Goal: Task Accomplishment & Management: Manage account settings

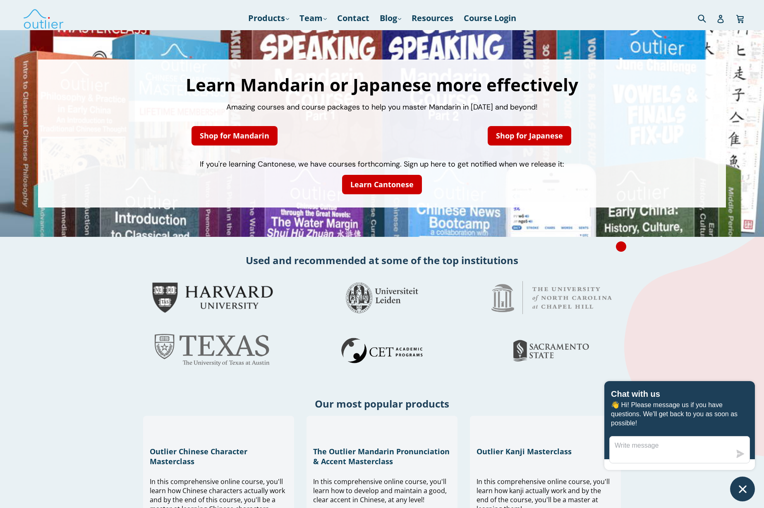
click at [264, 284] on img at bounding box center [212, 297] width 127 height 33
click at [217, 139] on link "Shop for Mandarin" at bounding box center [235, 135] width 86 height 19
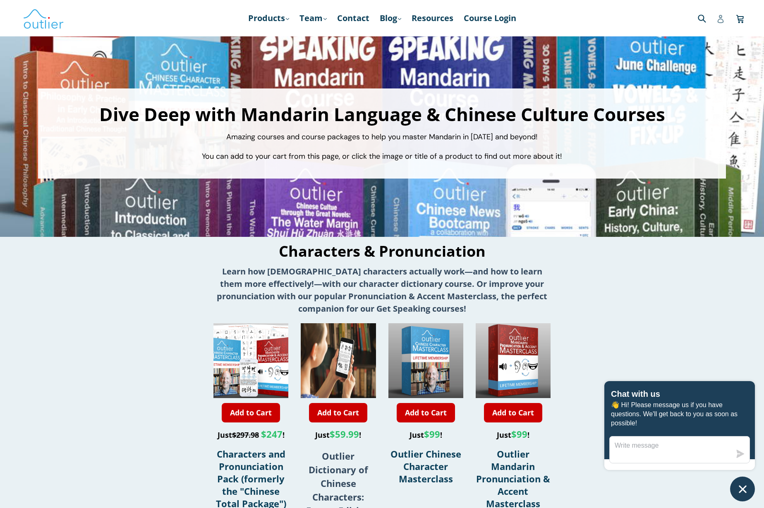
click at [723, 19] on icon at bounding box center [720, 19] width 6 height 8
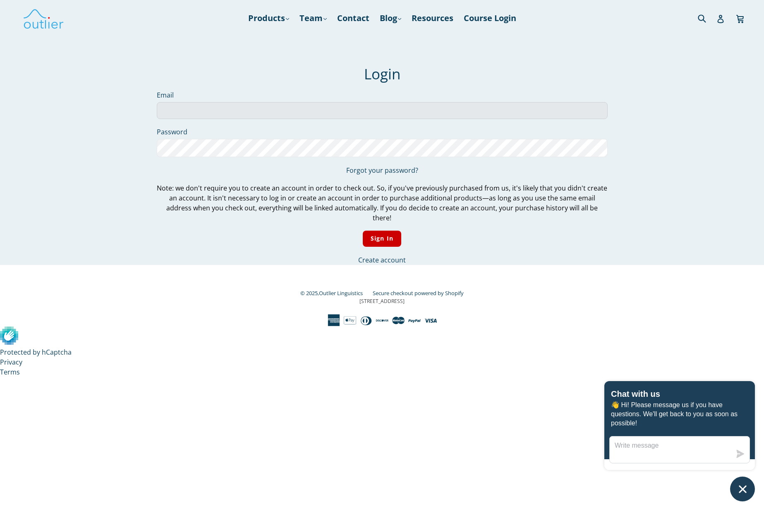
type input "mgray97@hotmail.com"
click at [382, 231] on input "Sign In" at bounding box center [382, 239] width 38 height 16
click at [379, 235] on input "Sign In" at bounding box center [382, 239] width 38 height 16
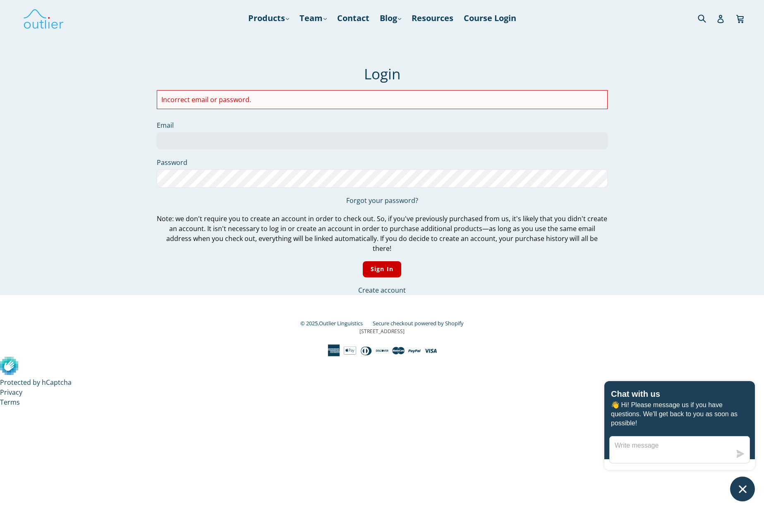
click at [214, 99] on li "Incorrect email or password." at bounding box center [382, 100] width 442 height 10
click at [196, 144] on input "Email" at bounding box center [382, 140] width 451 height 17
type input "mgray97@hotmail.com"
click at [383, 261] on input "Sign In" at bounding box center [382, 269] width 38 height 16
type input "[EMAIL_ADDRESS][DOMAIN_NAME]"
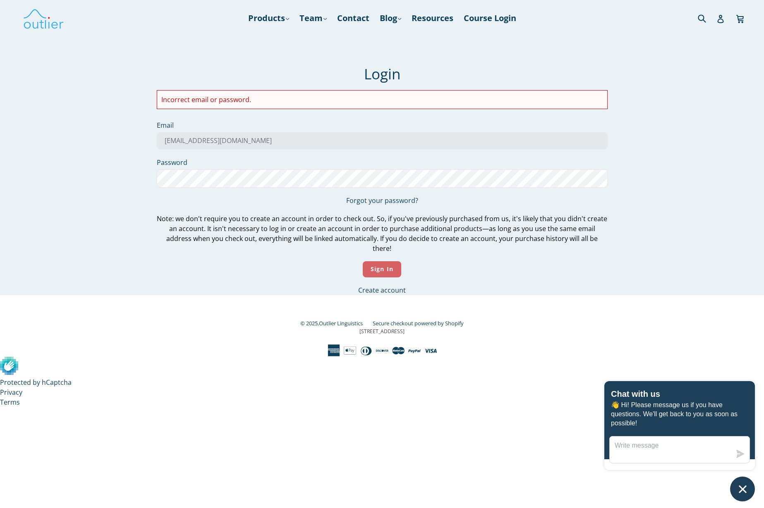
click at [376, 261] on input "Sign In" at bounding box center [382, 269] width 38 height 16
